Goal: Information Seeking & Learning: Learn about a topic

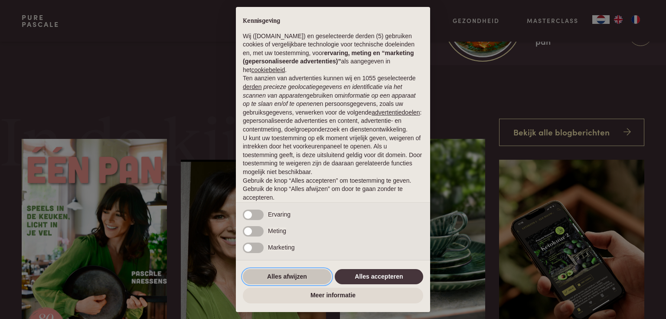
click at [271, 275] on button "Alles afwijzen" at bounding box center [287, 277] width 88 height 16
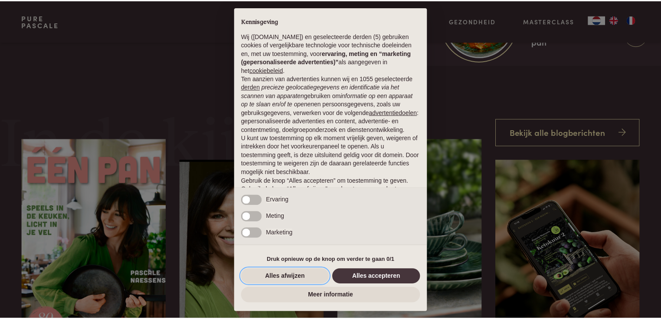
scroll to position [29, 0]
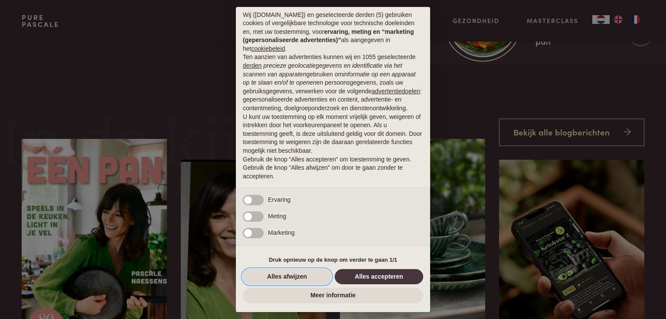
click at [272, 275] on button "Alles afwijzen" at bounding box center [287, 277] width 88 height 16
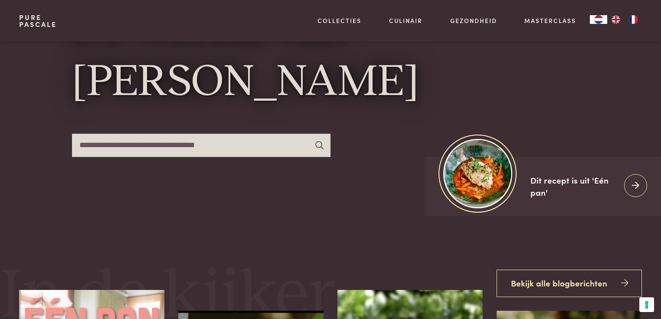
scroll to position [0, 0]
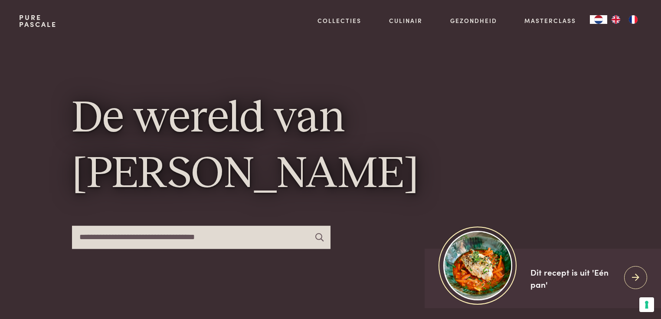
click at [126, 240] on input "text" at bounding box center [201, 237] width 258 height 23
type input "*********"
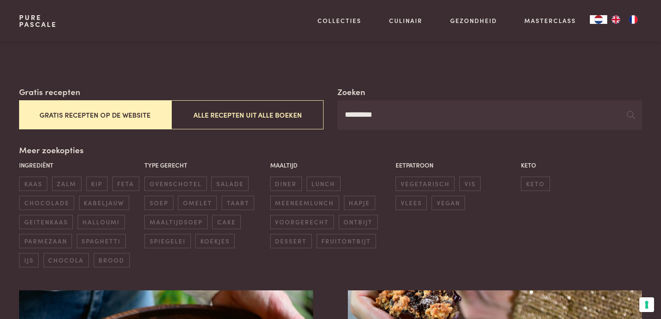
scroll to position [104, 0]
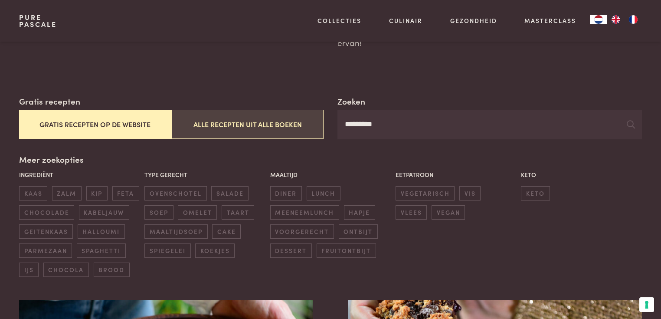
click at [278, 123] on button "Alle recepten uit alle boeken" at bounding box center [247, 124] width 152 height 29
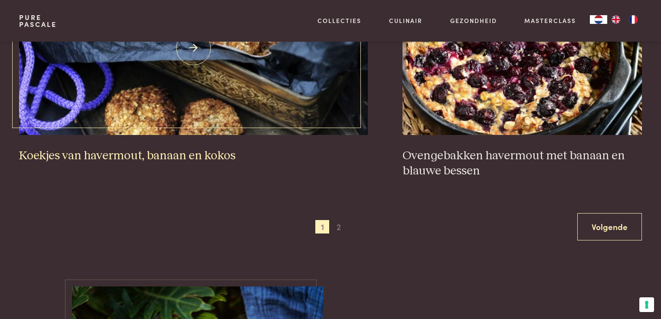
scroll to position [1691, 0]
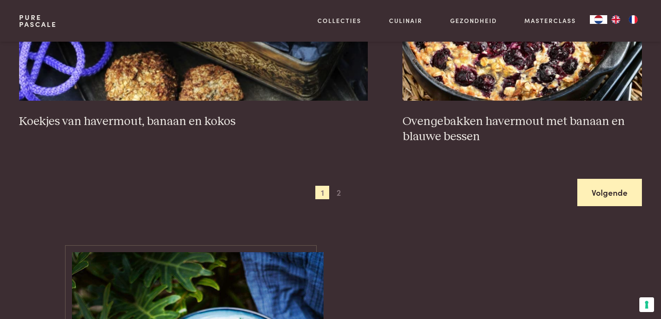
click at [605, 190] on link "Volgende" at bounding box center [609, 192] width 65 height 27
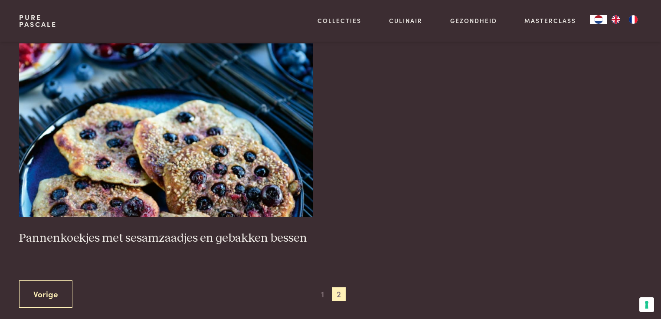
scroll to position [373, 0]
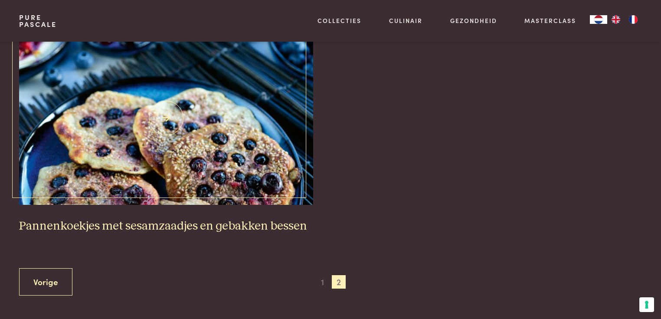
click at [264, 156] on img at bounding box center [166, 117] width 294 height 173
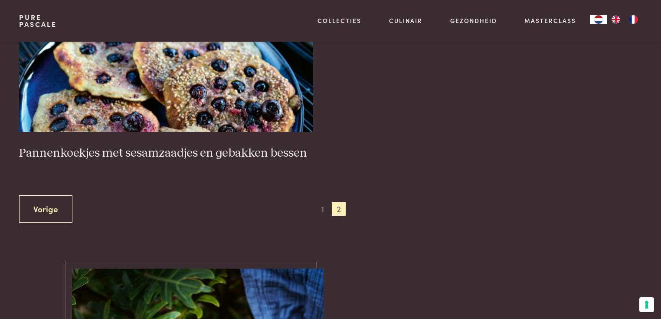
scroll to position [451, 0]
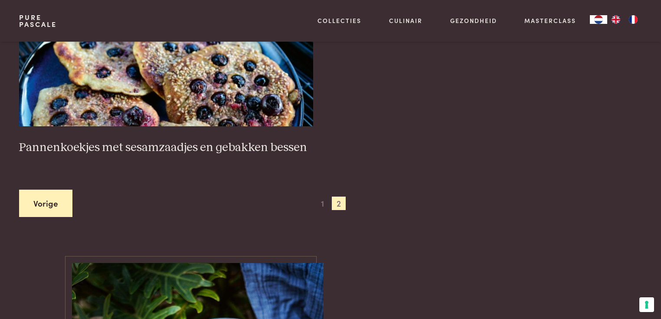
click at [39, 203] on link "Vorige" at bounding box center [45, 203] width 53 height 27
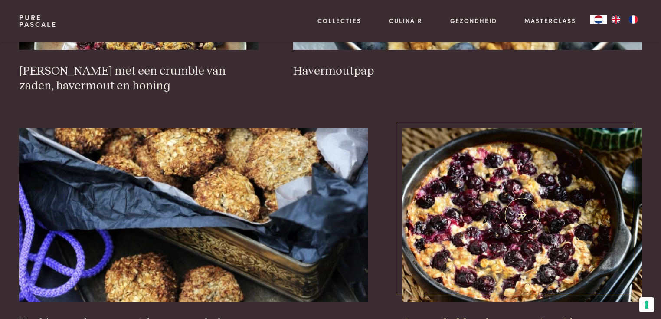
scroll to position [1483, 0]
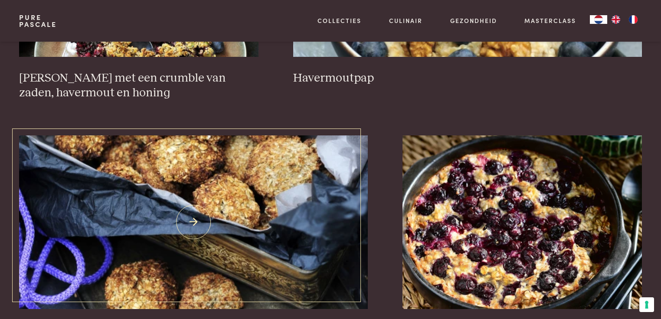
click at [275, 238] on img at bounding box center [193, 221] width 349 height 173
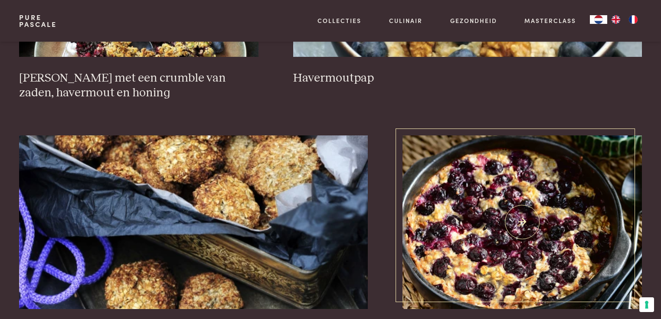
click at [562, 217] on img at bounding box center [521, 221] width 239 height 173
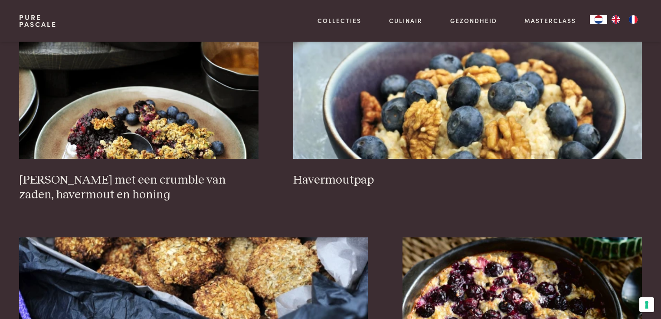
scroll to position [1379, 0]
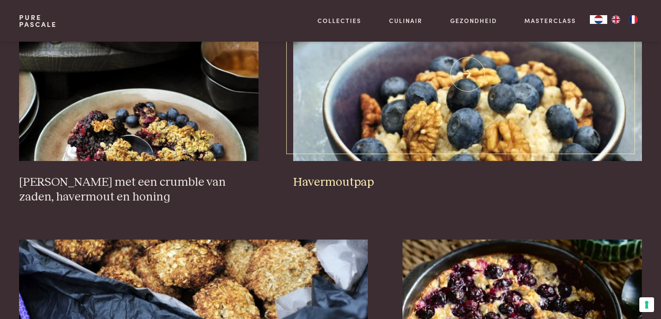
click at [521, 117] on img at bounding box center [467, 73] width 349 height 173
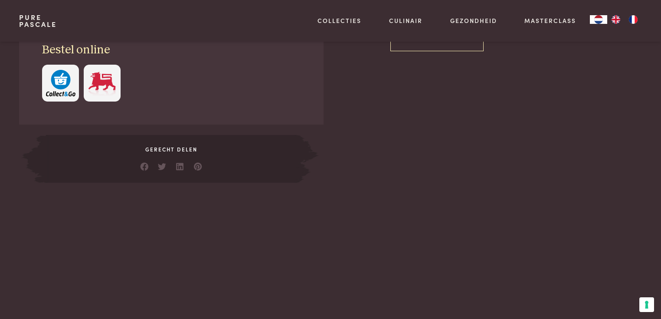
scroll to position [416, 0]
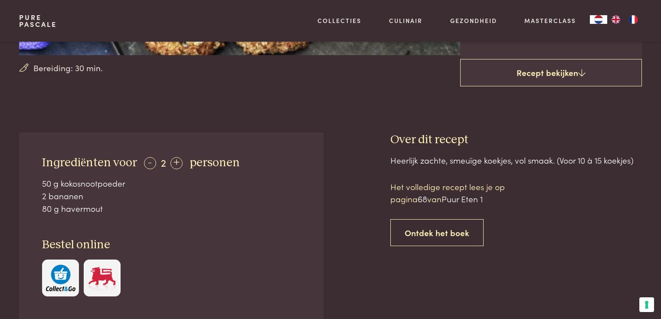
scroll to position [278, 0]
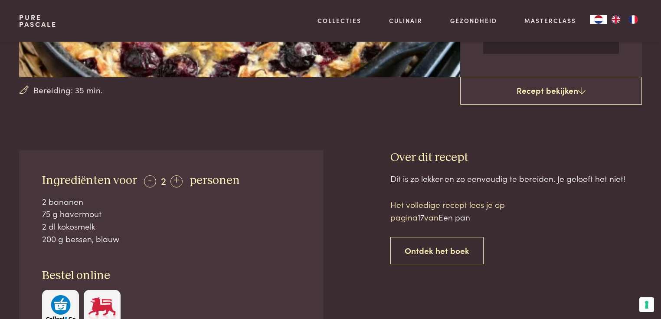
scroll to position [278, 0]
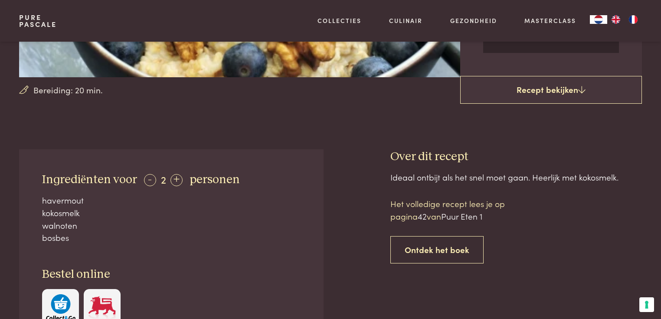
scroll to position [69, 0]
